Goal: Task Accomplishment & Management: Use online tool/utility

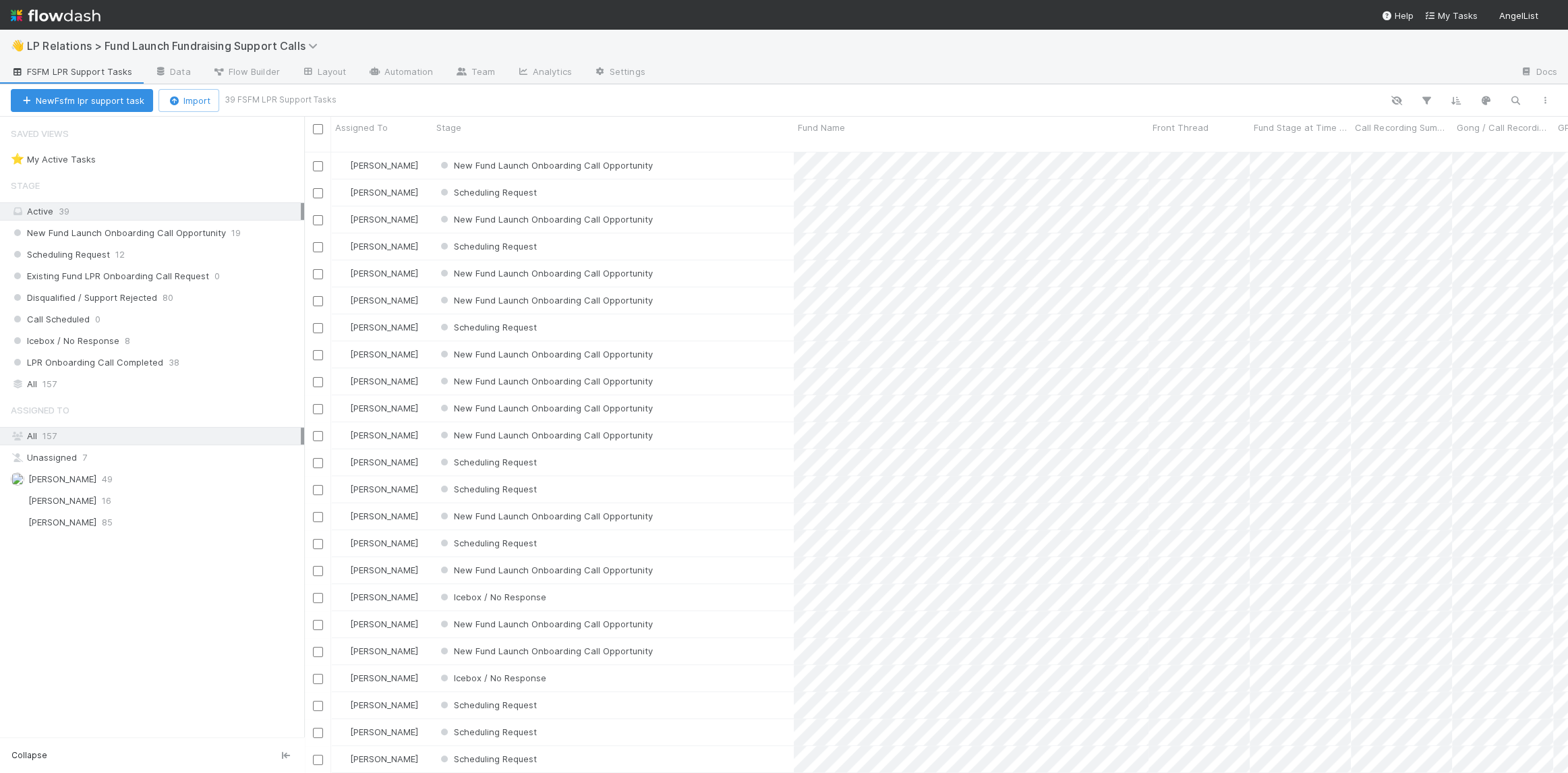
scroll to position [623, 1254]
click at [138, 386] on div "All 157" at bounding box center [156, 384] width 290 height 17
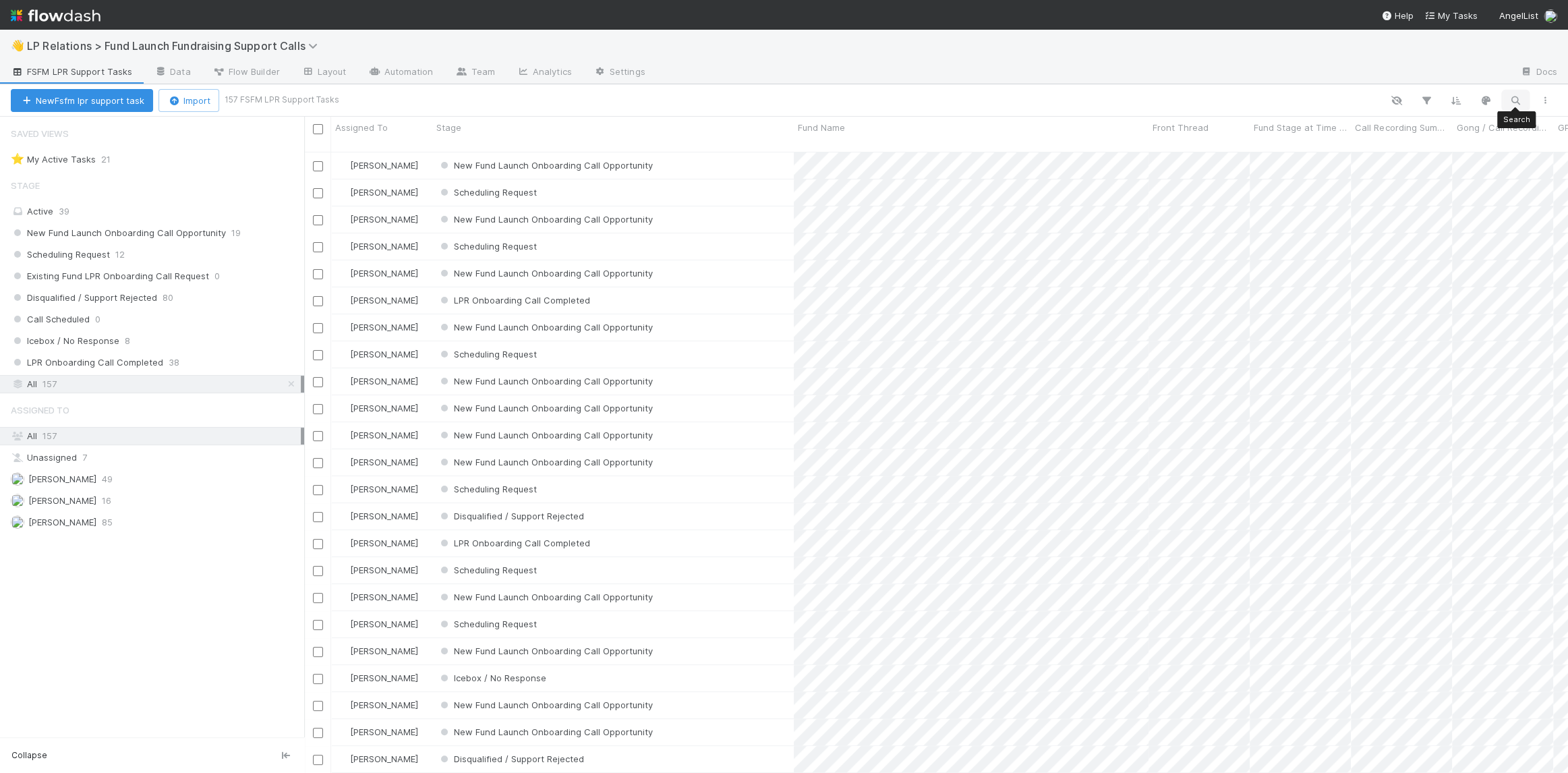
click at [1519, 104] on icon "button" at bounding box center [1515, 100] width 14 height 12
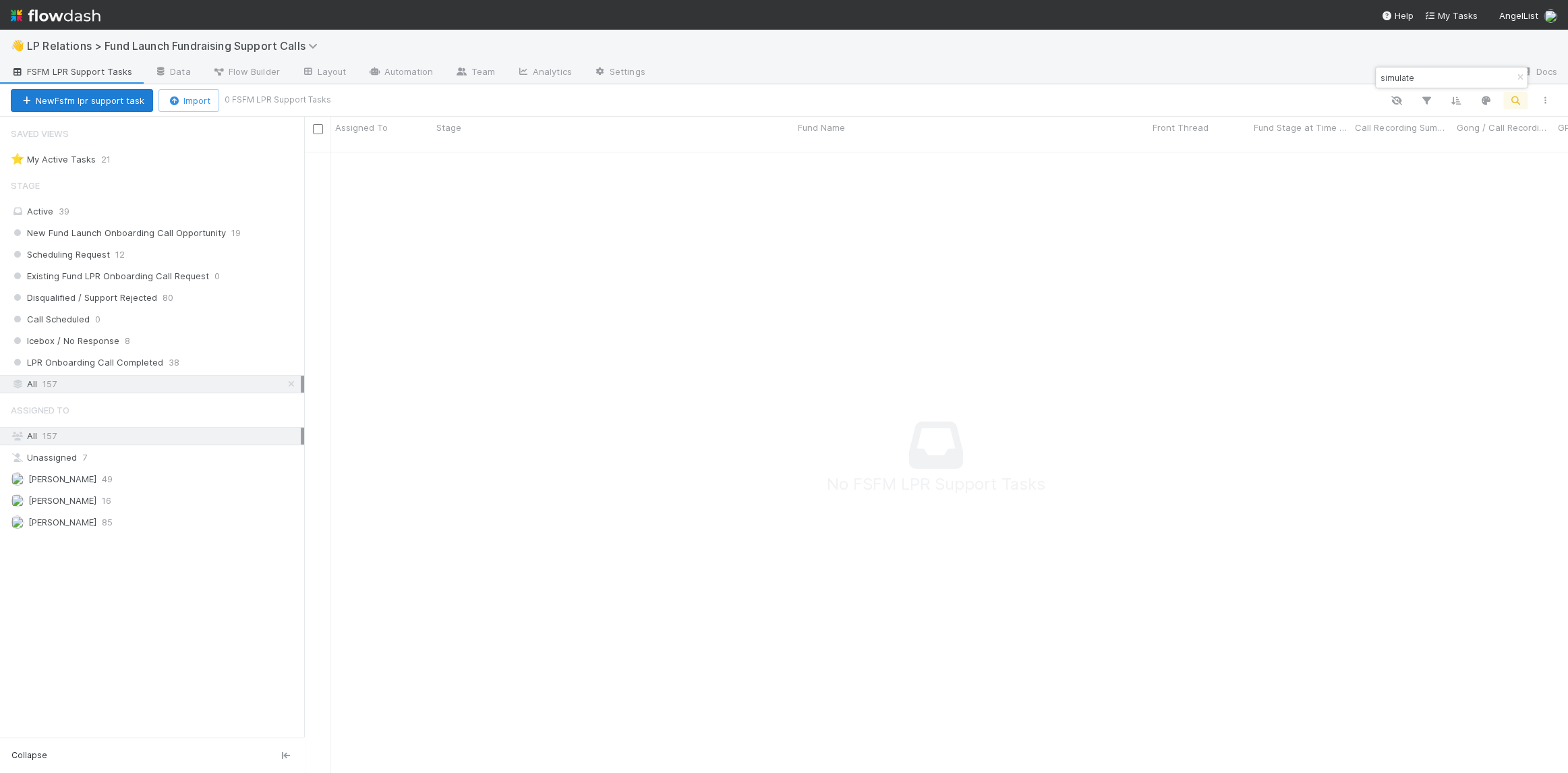
scroll to position [614, 1254]
type input "simulate"
click at [89, 107] on button "New Fsfm lpr support task" at bounding box center [82, 100] width 142 height 23
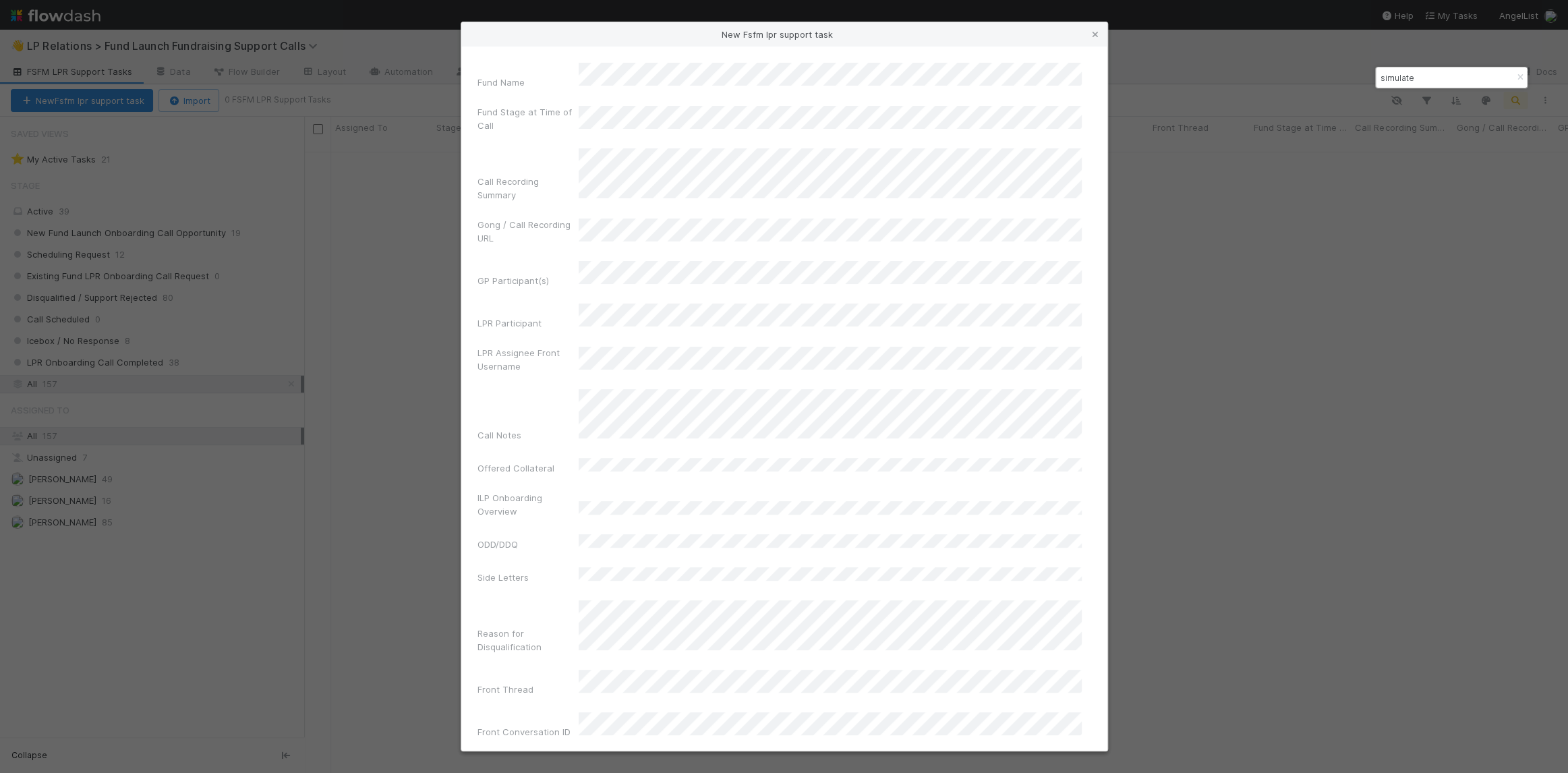
click at [530, 172] on div "Call Recording Summary" at bounding box center [784, 178] width 614 height 59
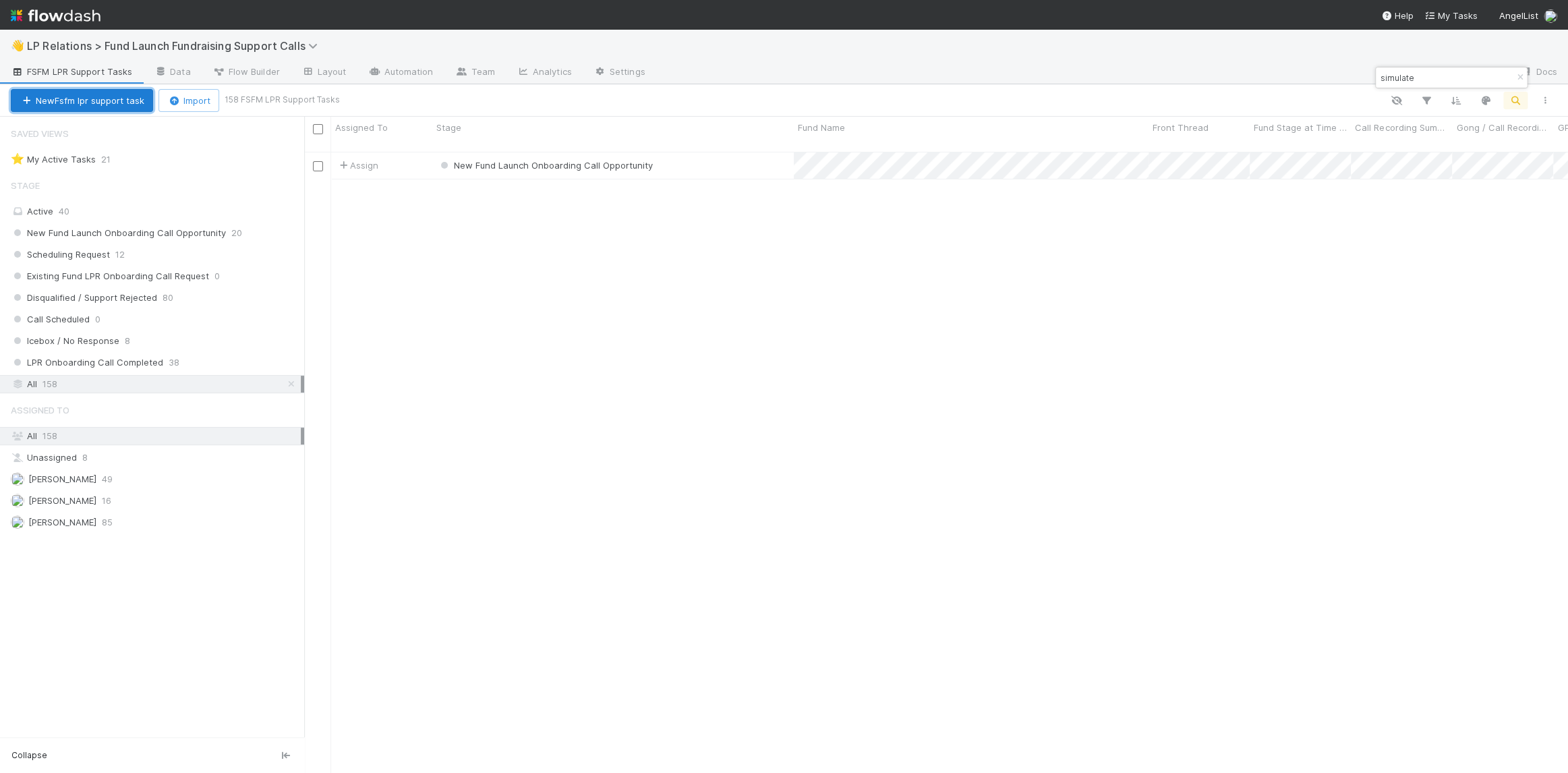
scroll to position [623, 1254]
click at [376, 160] on span "[PERSON_NAME]" at bounding box center [384, 165] width 68 height 11
click at [421, 189] on div "[PERSON_NAME]" at bounding box center [427, 181] width 190 height 24
click at [698, 155] on div "New Fund Launch Onboarding Call Opportunity" at bounding box center [613, 165] width 362 height 26
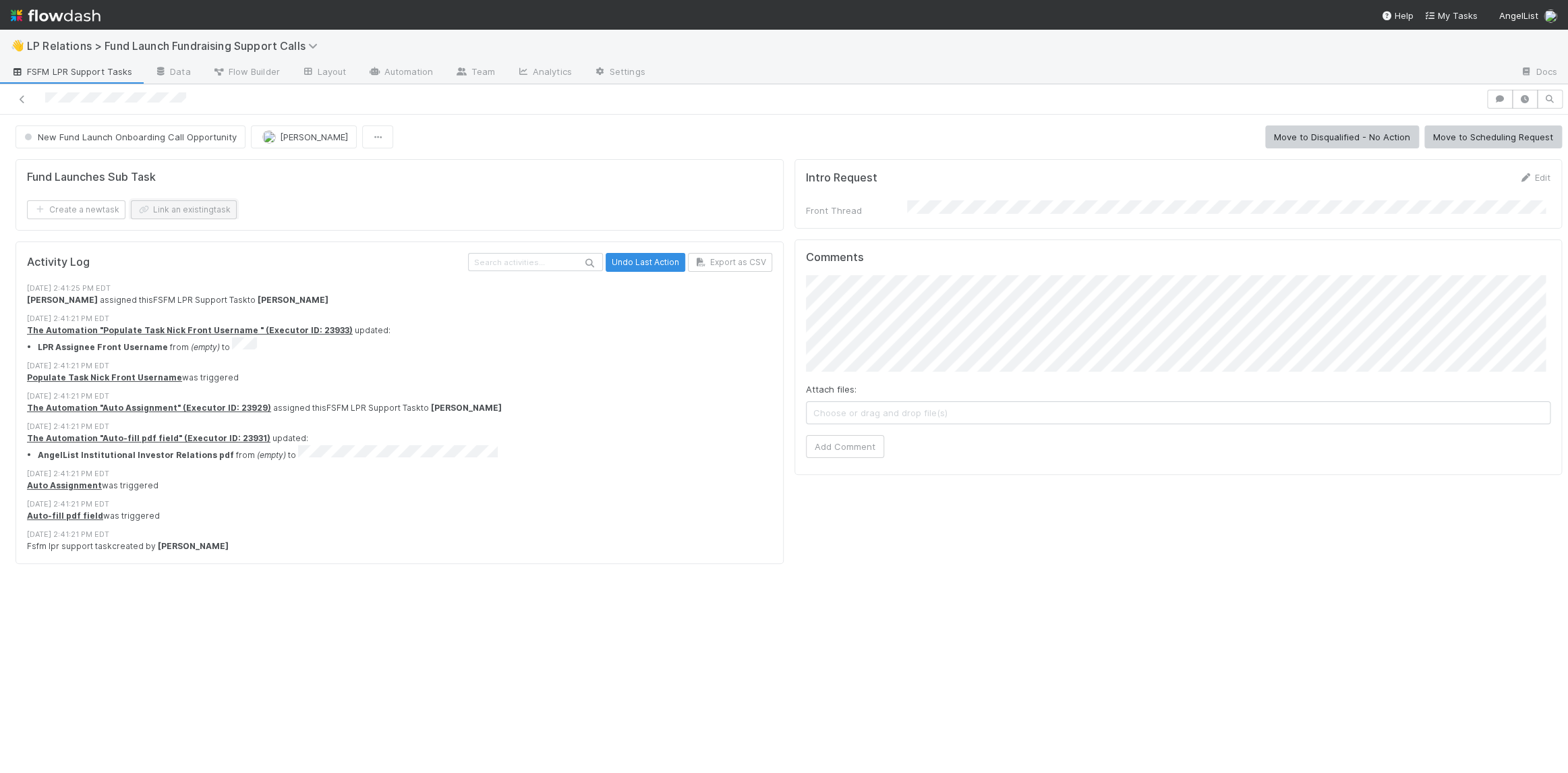
click at [167, 218] on button "Link an existing task" at bounding box center [183, 210] width 106 height 19
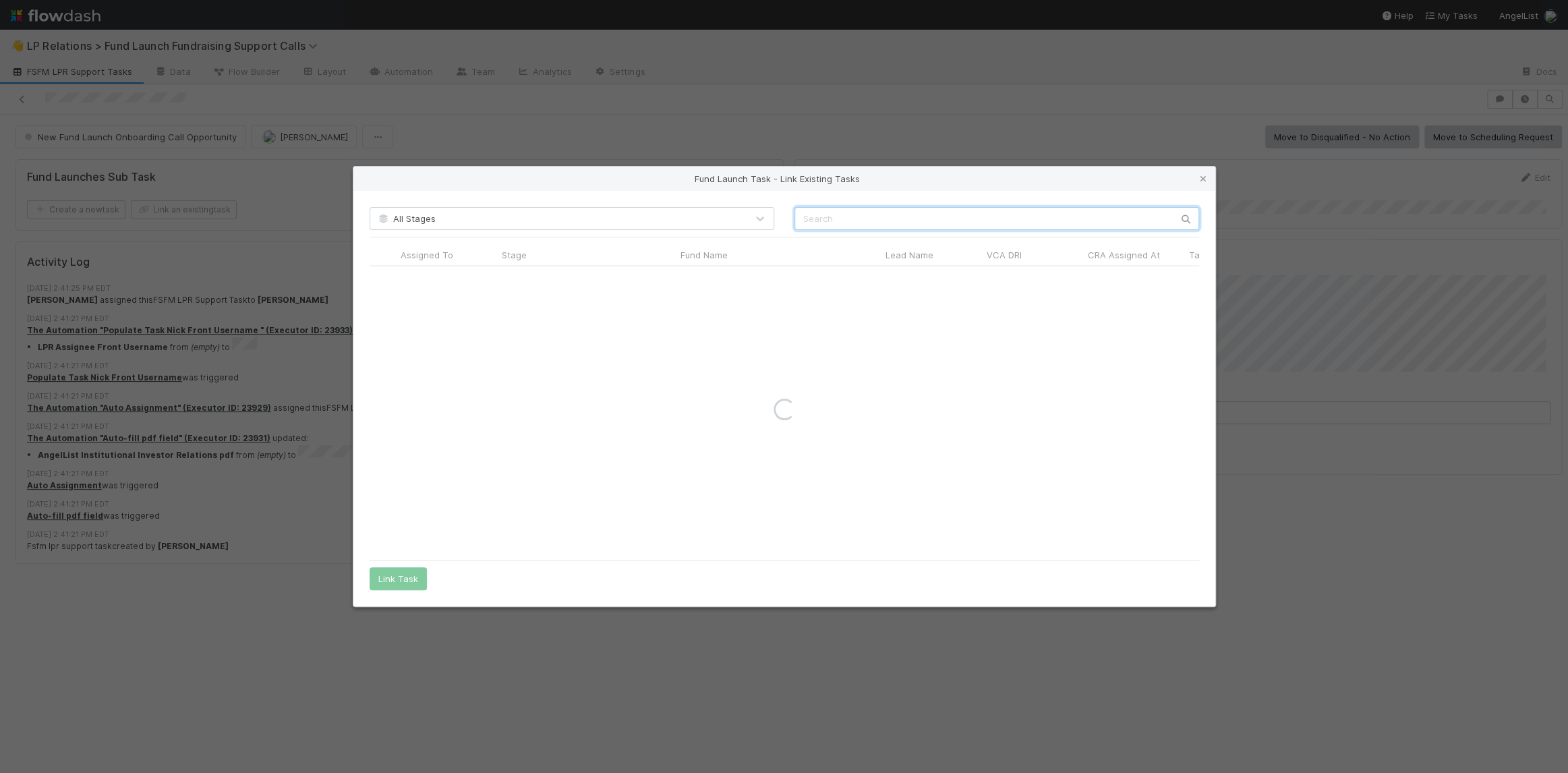
click at [902, 212] on input "text" at bounding box center [997, 218] width 404 height 23
type input "simulated"
click at [383, 284] on div at bounding box center [384, 279] width 16 height 15
click at [383, 280] on input "radio" at bounding box center [383, 279] width 9 height 9
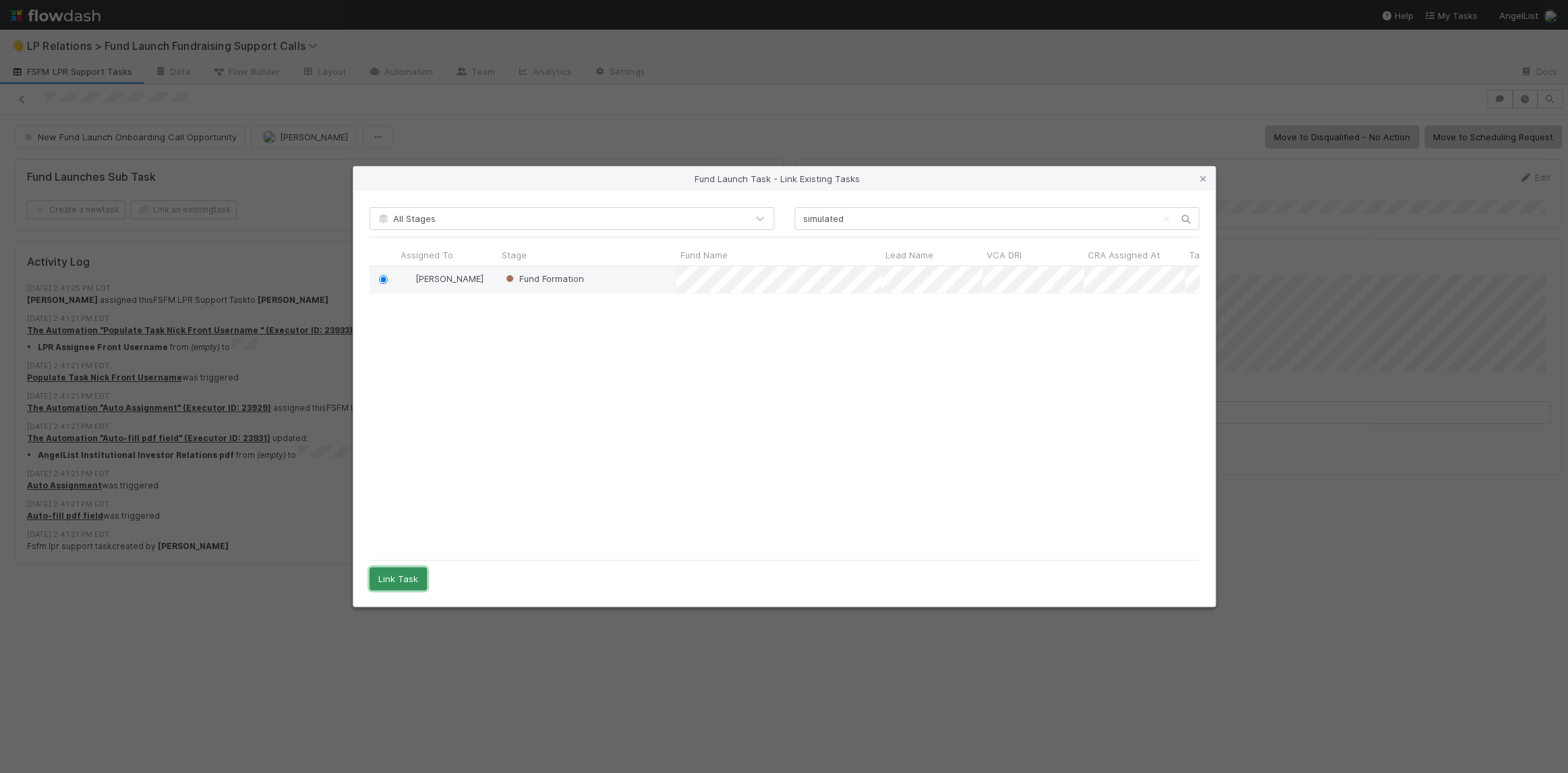
click at [391, 578] on button "Link Task" at bounding box center [398, 579] width 57 height 23
